Goal: Book appointment/travel/reservation

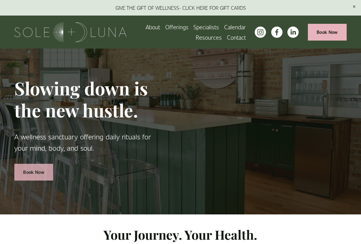
click at [42, 168] on link "Book Now" at bounding box center [33, 172] width 39 height 17
click at [326, 30] on link "Book Now" at bounding box center [326, 32] width 39 height 17
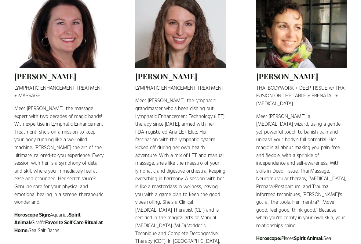
scroll to position [541, 0]
drag, startPoint x: 304, startPoint y: 155, endPoint x: 254, endPoint y: 155, distance: 50.0
click at [254, 155] on ul "Julie Dynek REIKI MASTER + SPIRITUAL COACH + ORACLE CARD READINGS + SOUND SPECI…" at bounding box center [180, 149] width 361 height 989
copy p "Neuromuscular therapy"
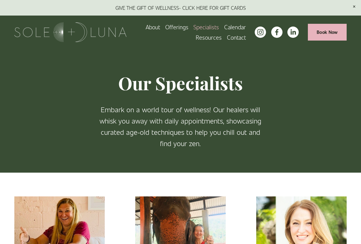
scroll to position [0, 0]
click at [154, 27] on link "About" at bounding box center [153, 27] width 14 height 10
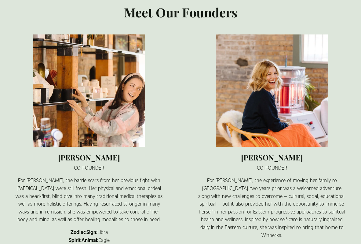
scroll to position [405, 0]
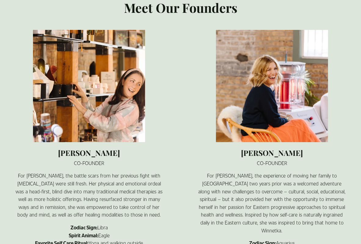
drag, startPoint x: 300, startPoint y: 137, endPoint x: 235, endPoint y: 137, distance: 65.3
click at [235, 148] on h2 "Jessica Dietrich" at bounding box center [271, 153] width 149 height 10
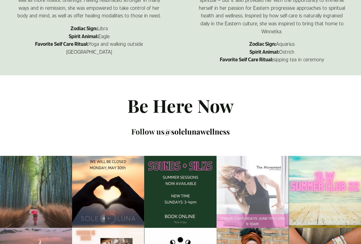
scroll to position [460, 0]
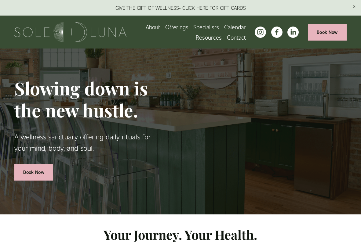
click at [325, 35] on link "Book Now" at bounding box center [326, 32] width 39 height 17
